Goal: Task Accomplishment & Management: Manage account settings

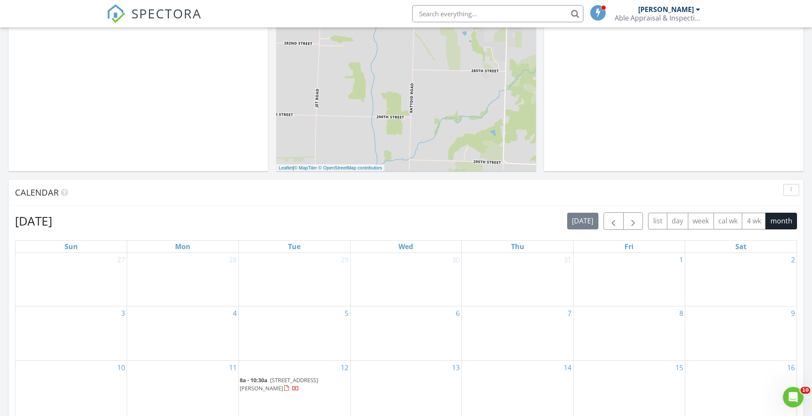
scroll to position [171, 0]
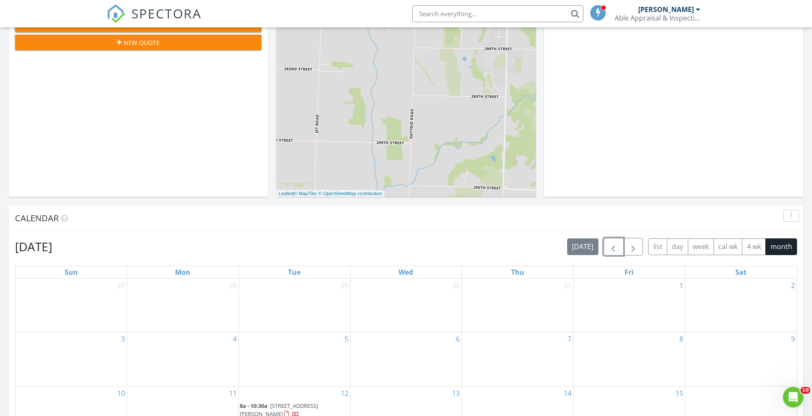
click at [615, 249] on span "button" at bounding box center [613, 247] width 10 height 10
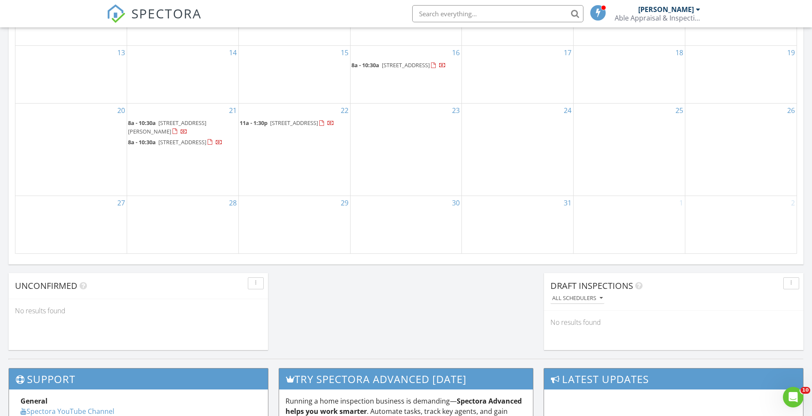
scroll to position [556, 0]
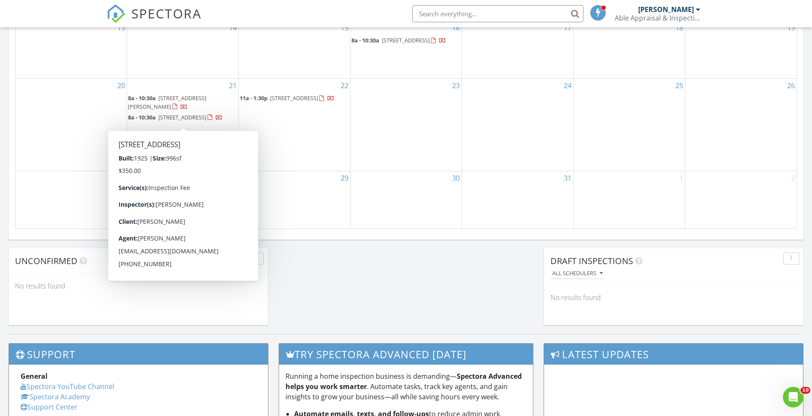
click at [175, 115] on span "[STREET_ADDRESS]" at bounding box center [182, 117] width 48 height 8
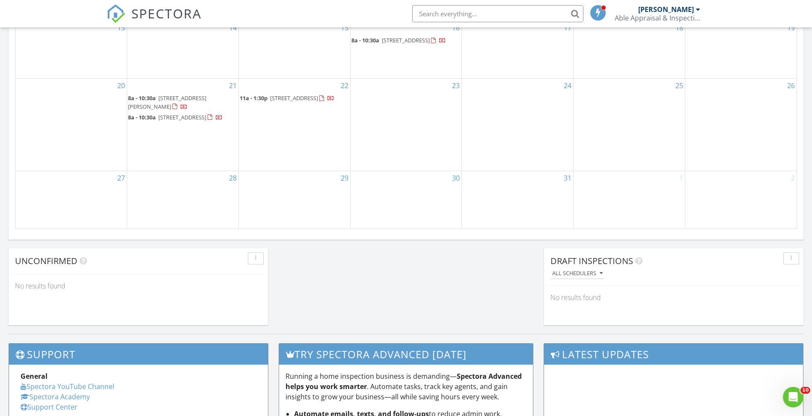
drag, startPoint x: 167, startPoint y: 109, endPoint x: 175, endPoint y: 115, distance: 9.8
click at [175, 115] on div at bounding box center [406, 208] width 812 height 416
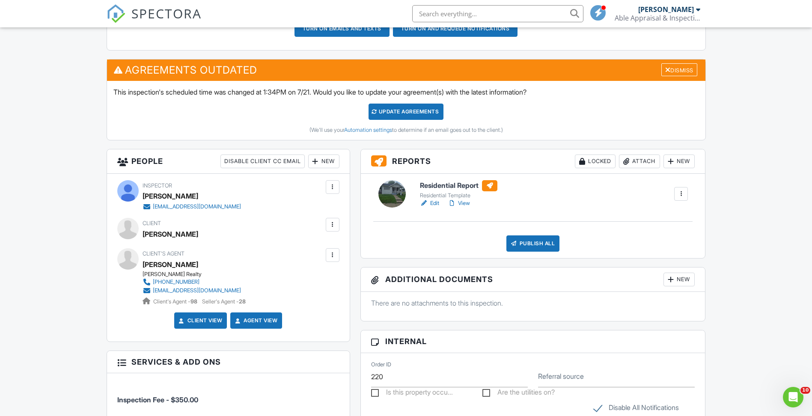
scroll to position [300, 0]
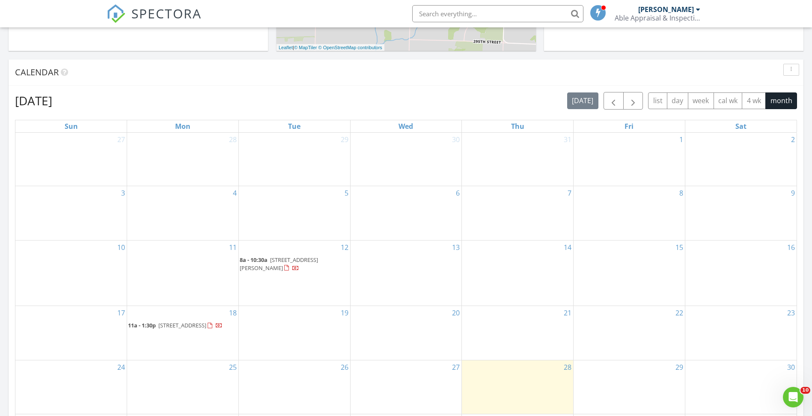
scroll to position [232, 0]
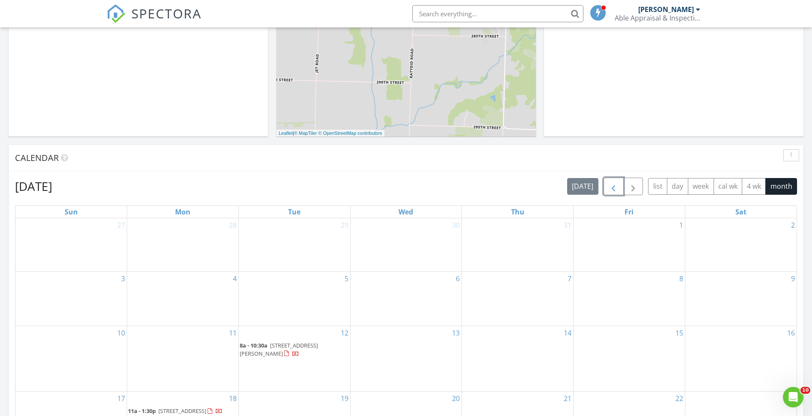
click at [616, 190] on span "button" at bounding box center [613, 186] width 10 height 10
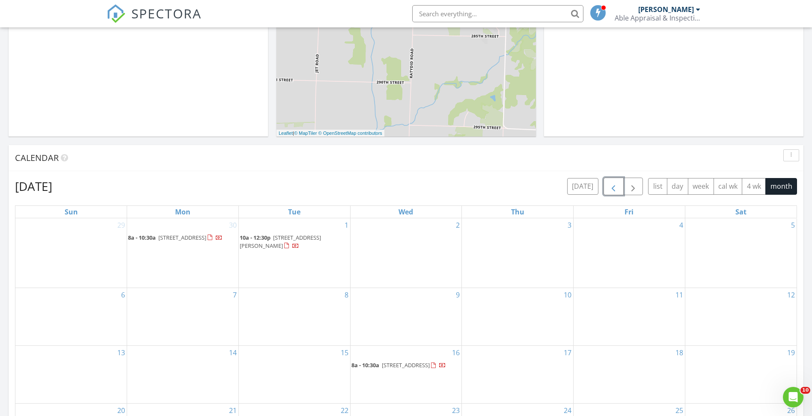
click at [617, 187] on span "button" at bounding box center [613, 186] width 10 height 10
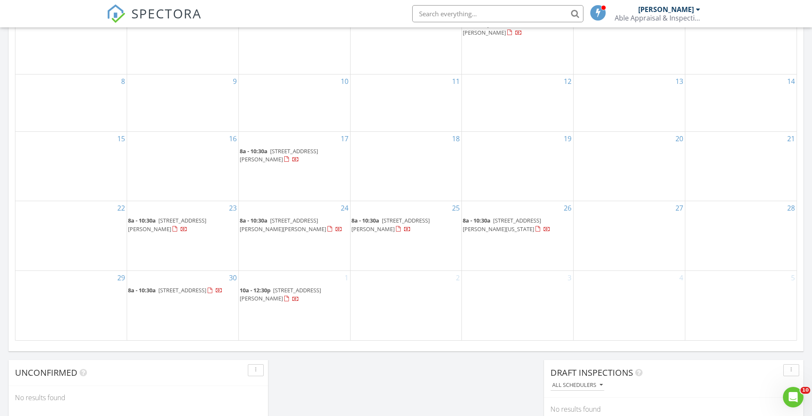
scroll to position [446, 0]
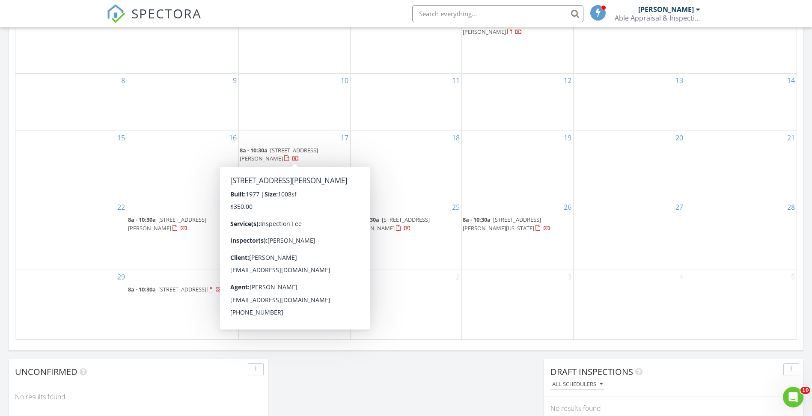
click at [290, 152] on span "[STREET_ADDRESS][PERSON_NAME]" at bounding box center [279, 154] width 78 height 16
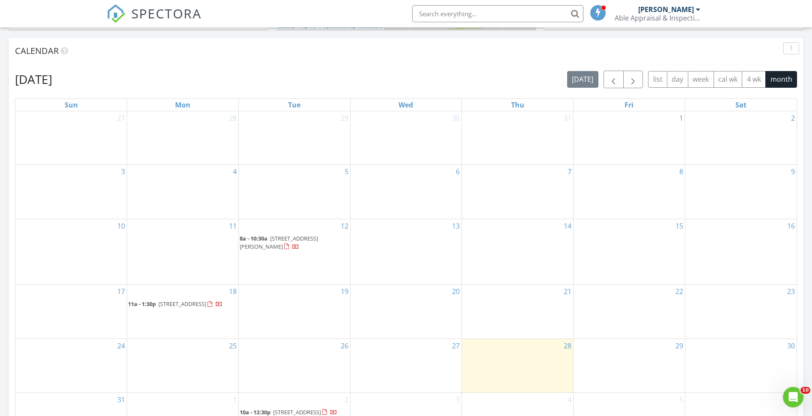
scroll to position [317, 0]
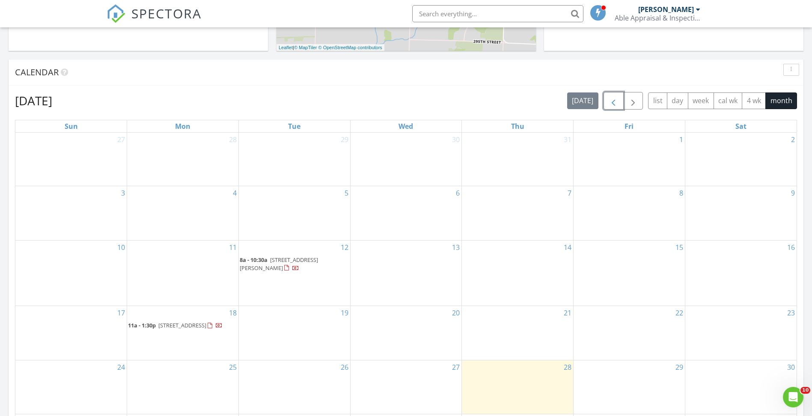
click at [622, 103] on button "button" at bounding box center [614, 101] width 20 height 18
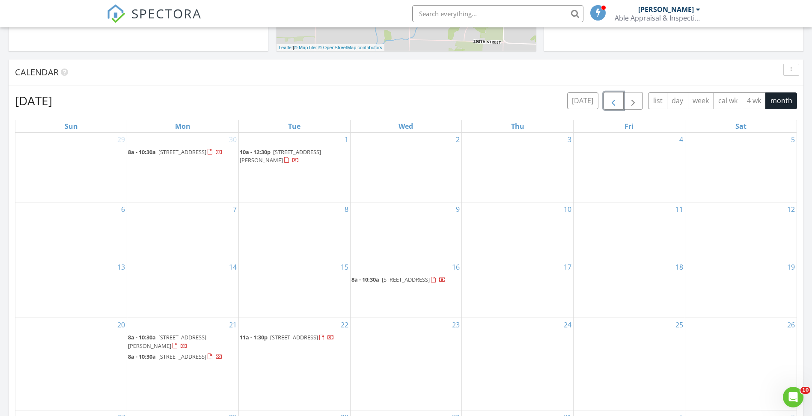
click at [607, 101] on button "button" at bounding box center [614, 101] width 20 height 18
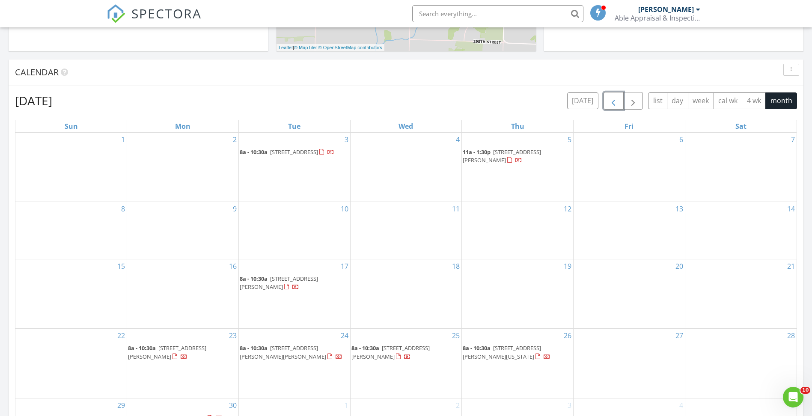
click at [612, 103] on span "button" at bounding box center [613, 101] width 10 height 10
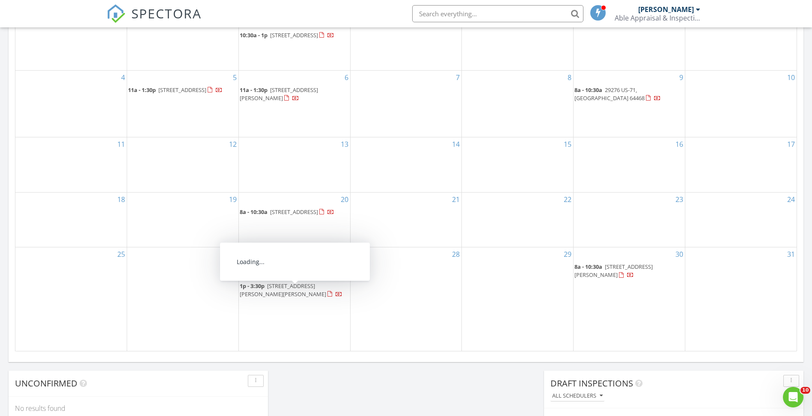
scroll to position [446, 0]
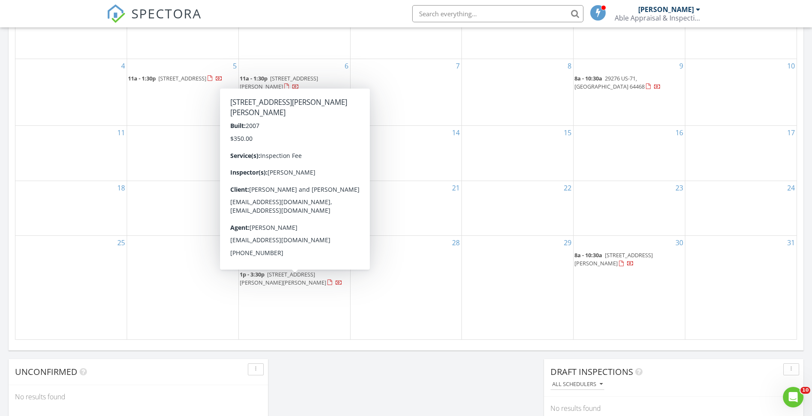
click at [273, 279] on span "[STREET_ADDRESS][PERSON_NAME][PERSON_NAME]" at bounding box center [283, 279] width 86 height 16
